Goal: Task Accomplishment & Management: Use online tool/utility

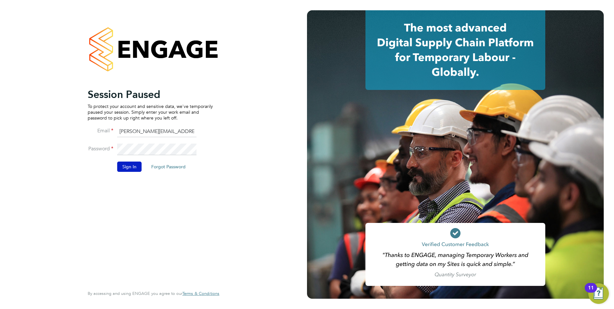
click at [125, 166] on button "Sign In" at bounding box center [129, 166] width 24 height 10
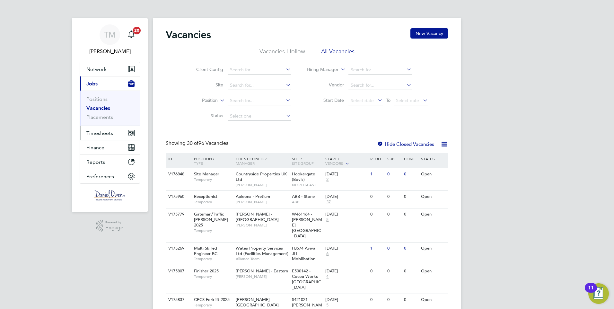
click at [97, 130] on span "Timesheets" at bounding box center [99, 133] width 27 height 6
click at [98, 133] on span "Timesheets" at bounding box center [99, 133] width 27 height 6
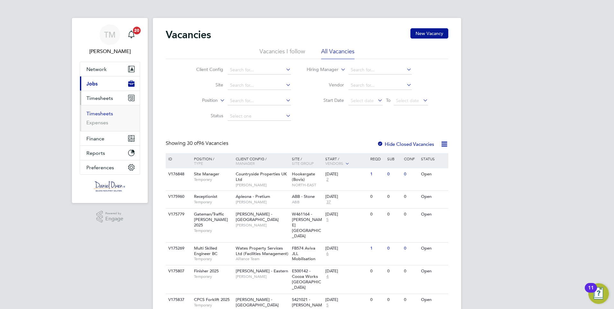
click at [97, 113] on link "Timesheets" at bounding box center [99, 113] width 27 height 6
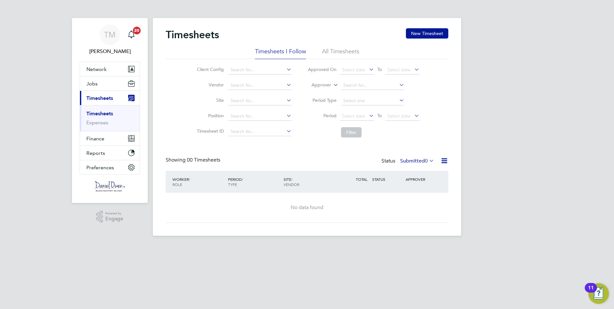
click at [425, 161] on span "0" at bounding box center [426, 161] width 3 height 6
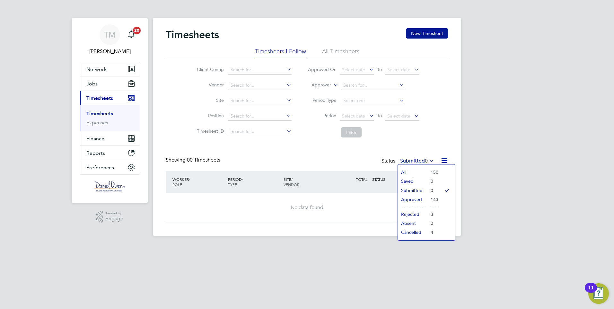
click at [268, 234] on div "Timesheets New Timesheet Timesheets I Follow All Timesheets Client Config Vendo…" at bounding box center [307, 127] width 308 height 218
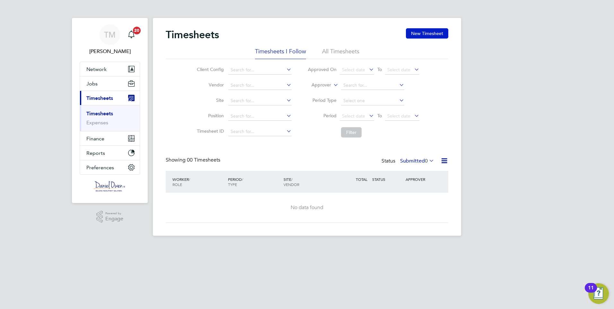
click at [437, 37] on button "New Timesheet" at bounding box center [427, 33] width 42 height 10
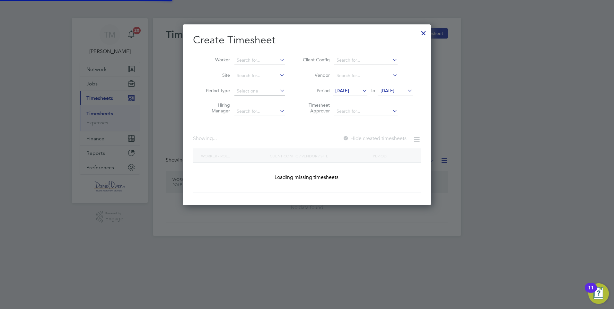
scroll to position [1103, 263]
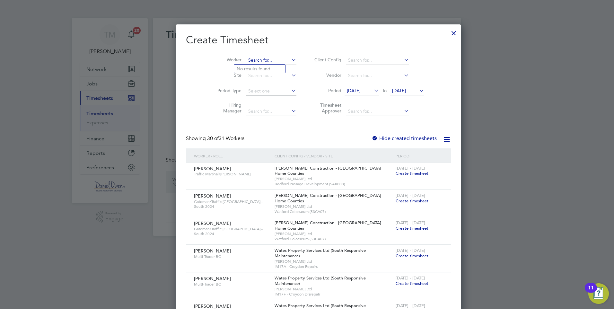
click at [248, 60] on input at bounding box center [271, 60] width 50 height 9
type input "[PERSON_NAME]"
click at [267, 62] on input at bounding box center [271, 60] width 50 height 9
click at [254, 66] on li "[PERSON_NAME]" at bounding box center [262, 69] width 56 height 9
type input "[PERSON_NAME]"
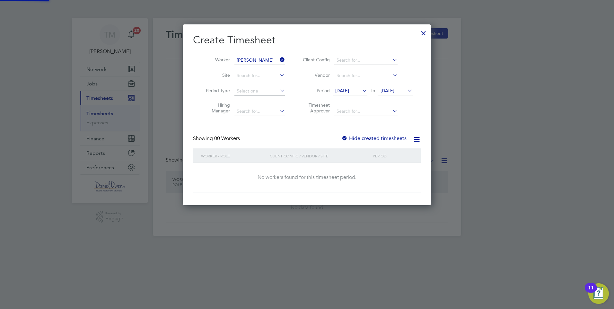
scroll to position [3, 3]
click at [394, 141] on label "Hide created timesheets" at bounding box center [373, 138] width 65 height 6
click at [361, 92] on icon at bounding box center [361, 90] width 0 height 9
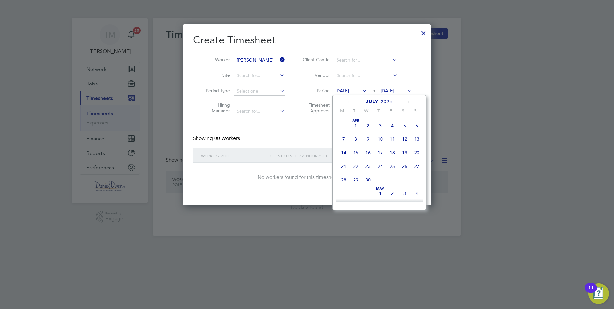
scroll to position [250, 0]
click at [404, 139] on span "26" at bounding box center [404, 133] width 12 height 12
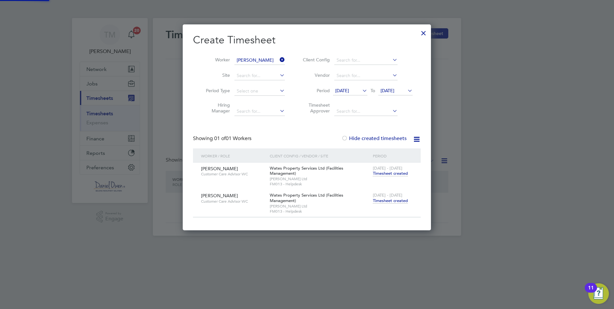
scroll to position [195, 248]
click at [393, 198] on span "Timesheet created" at bounding box center [390, 201] width 35 height 6
